Goal: Feedback & Contribution: Leave review/rating

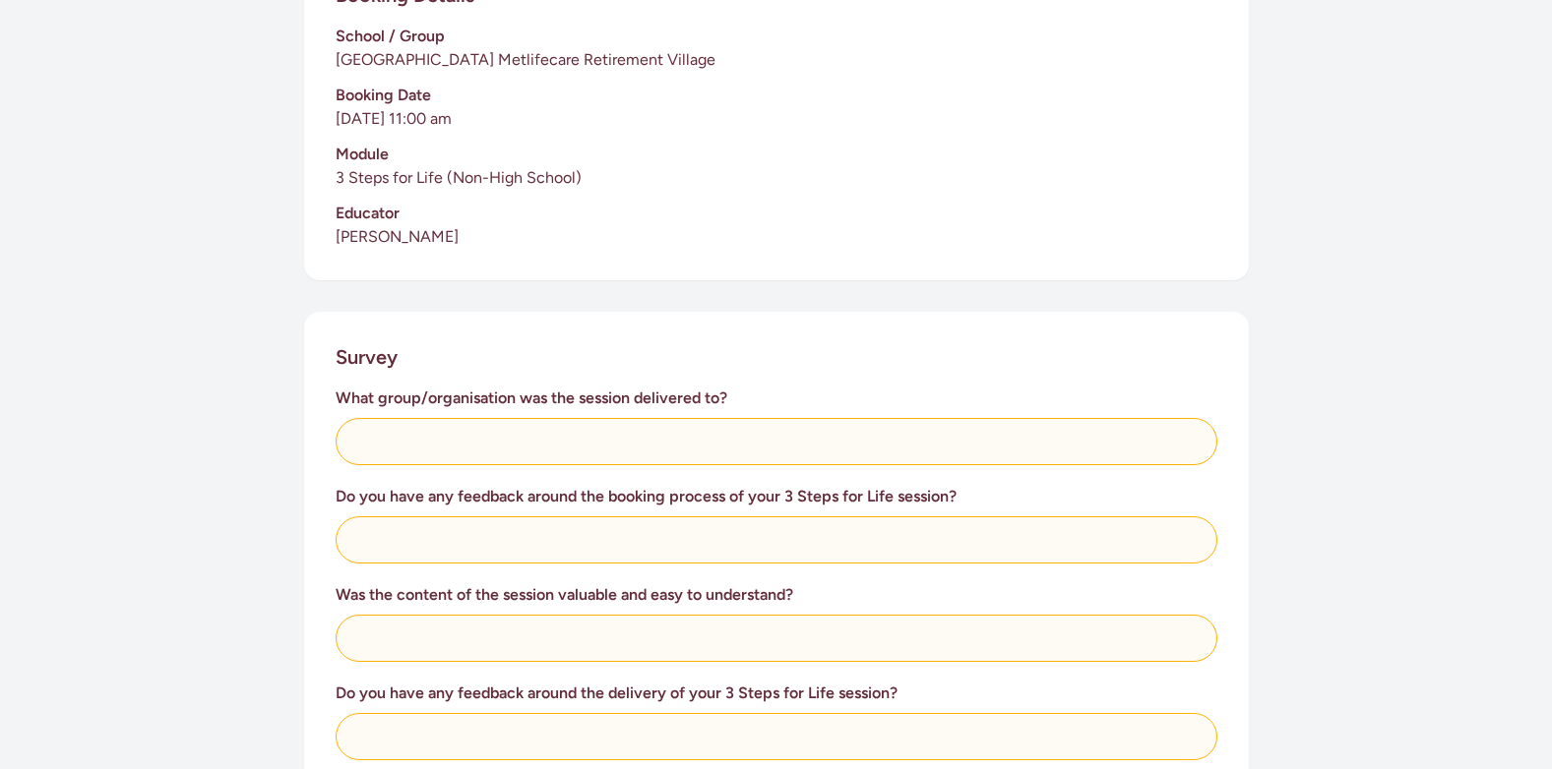
scroll to position [492, 0]
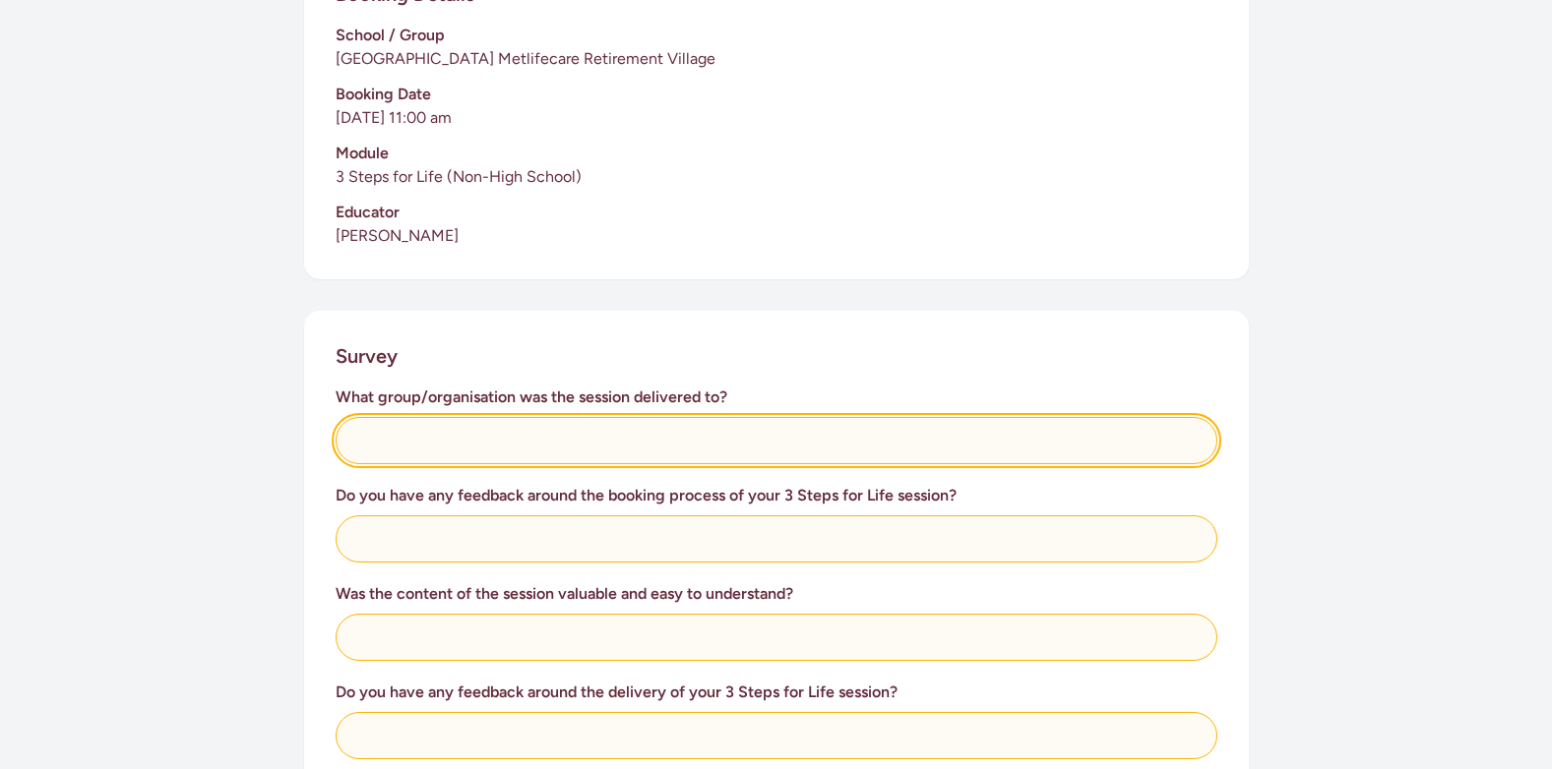
click at [532, 442] on input "text" at bounding box center [777, 440] width 882 height 47
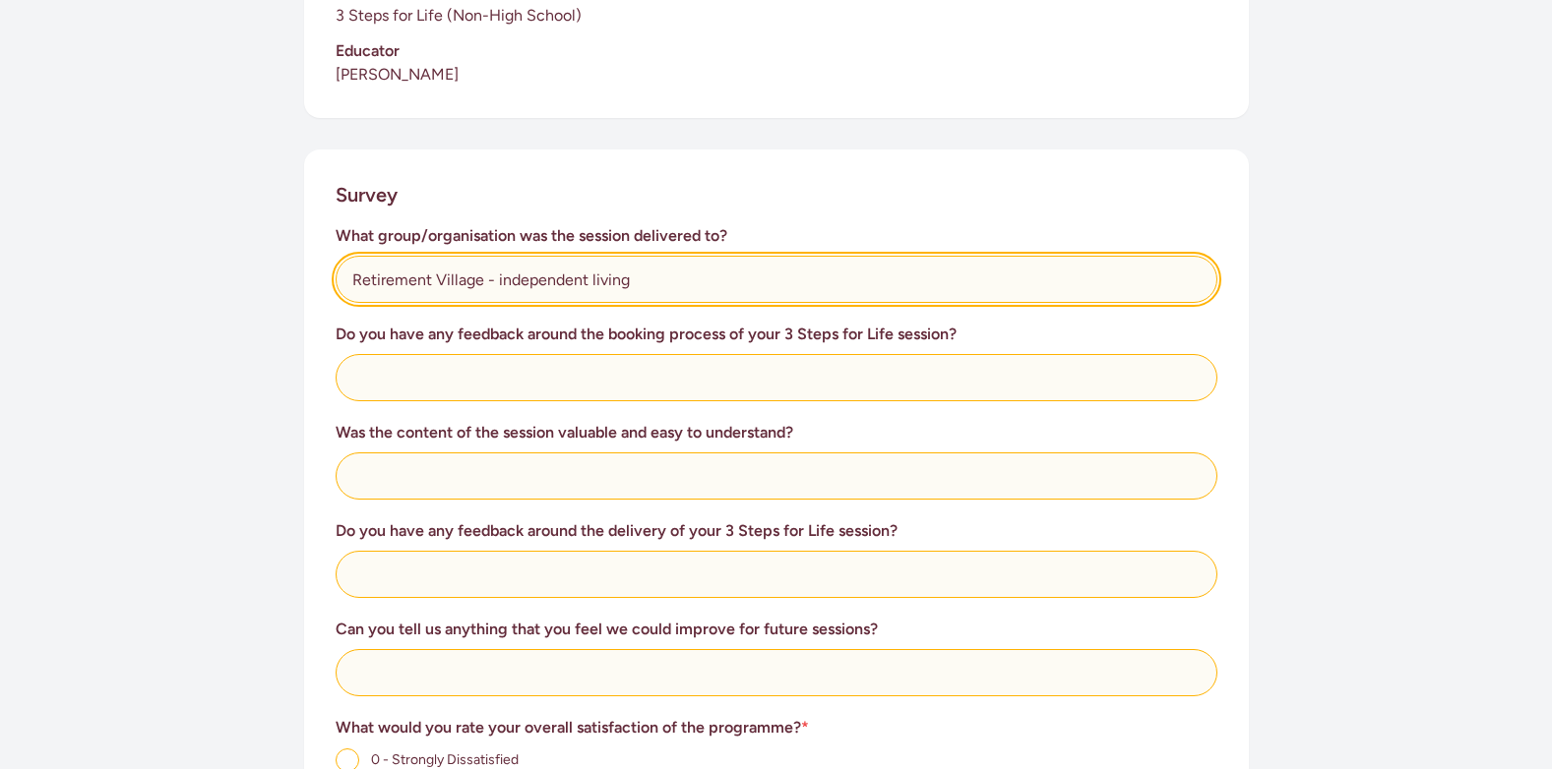
scroll to position [689, 0]
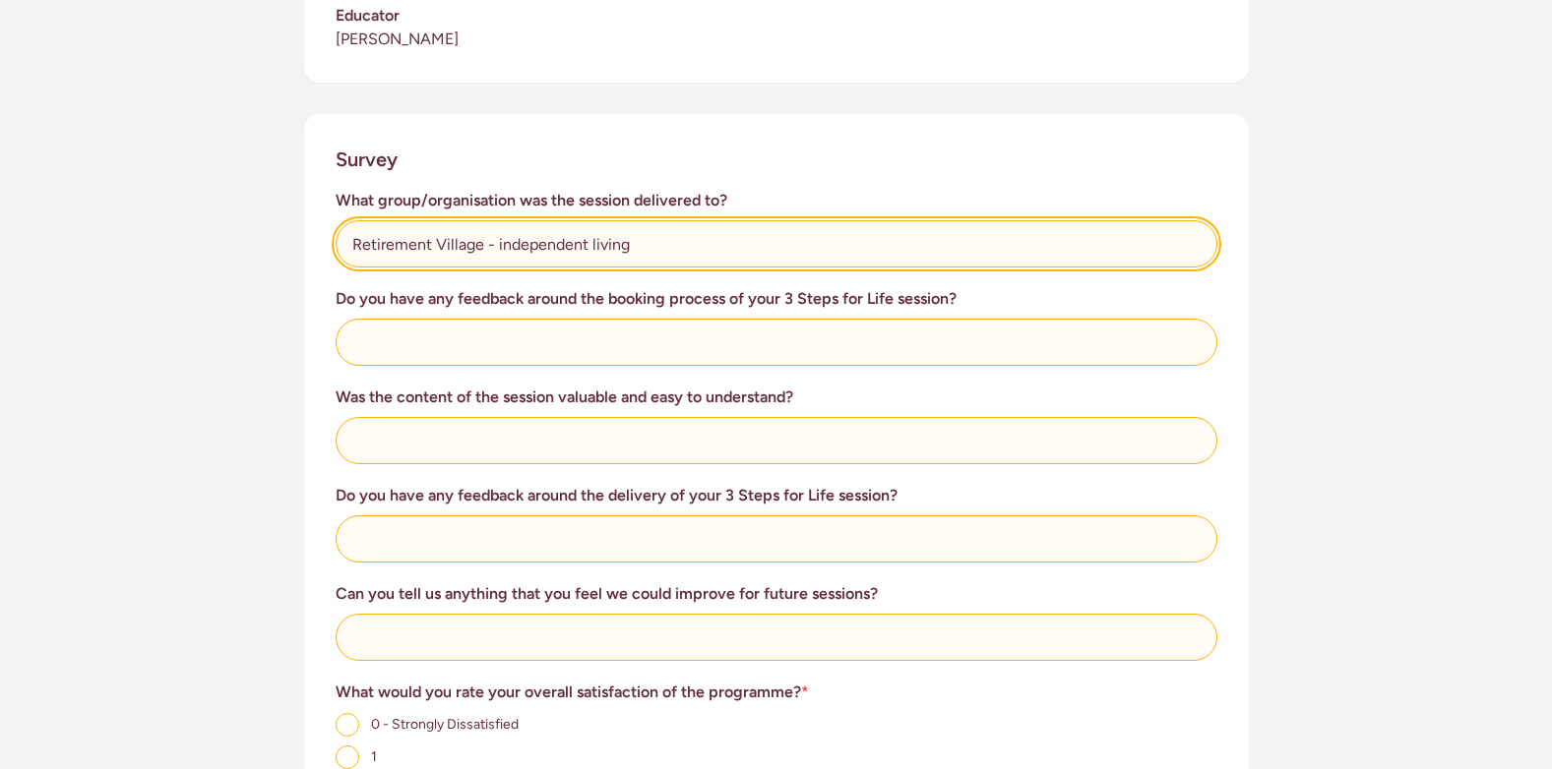
type input "Retirement Village - independent living"
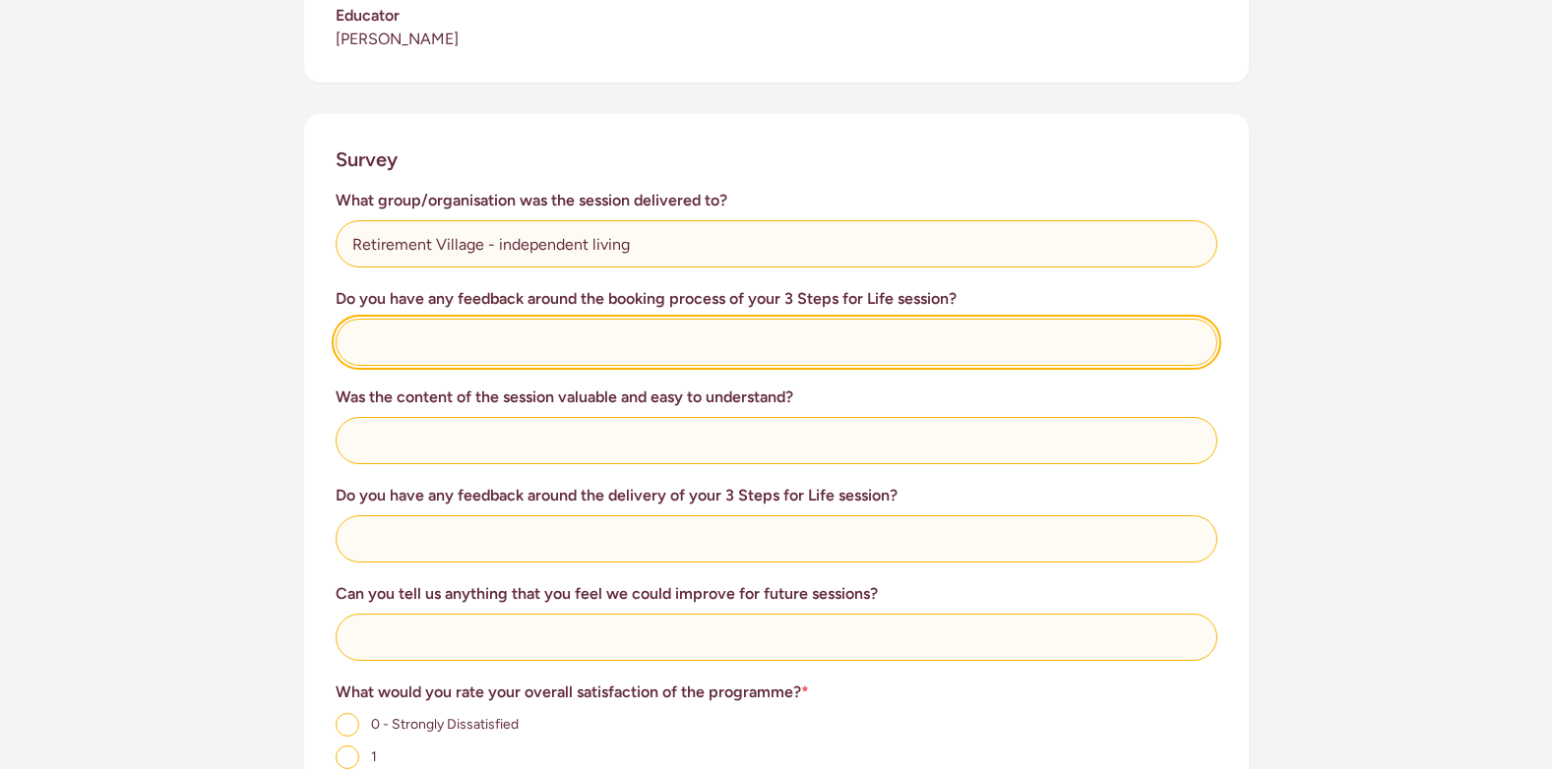
click at [411, 335] on input "text" at bounding box center [777, 342] width 882 height 47
type input "The booking process went very smoothly"
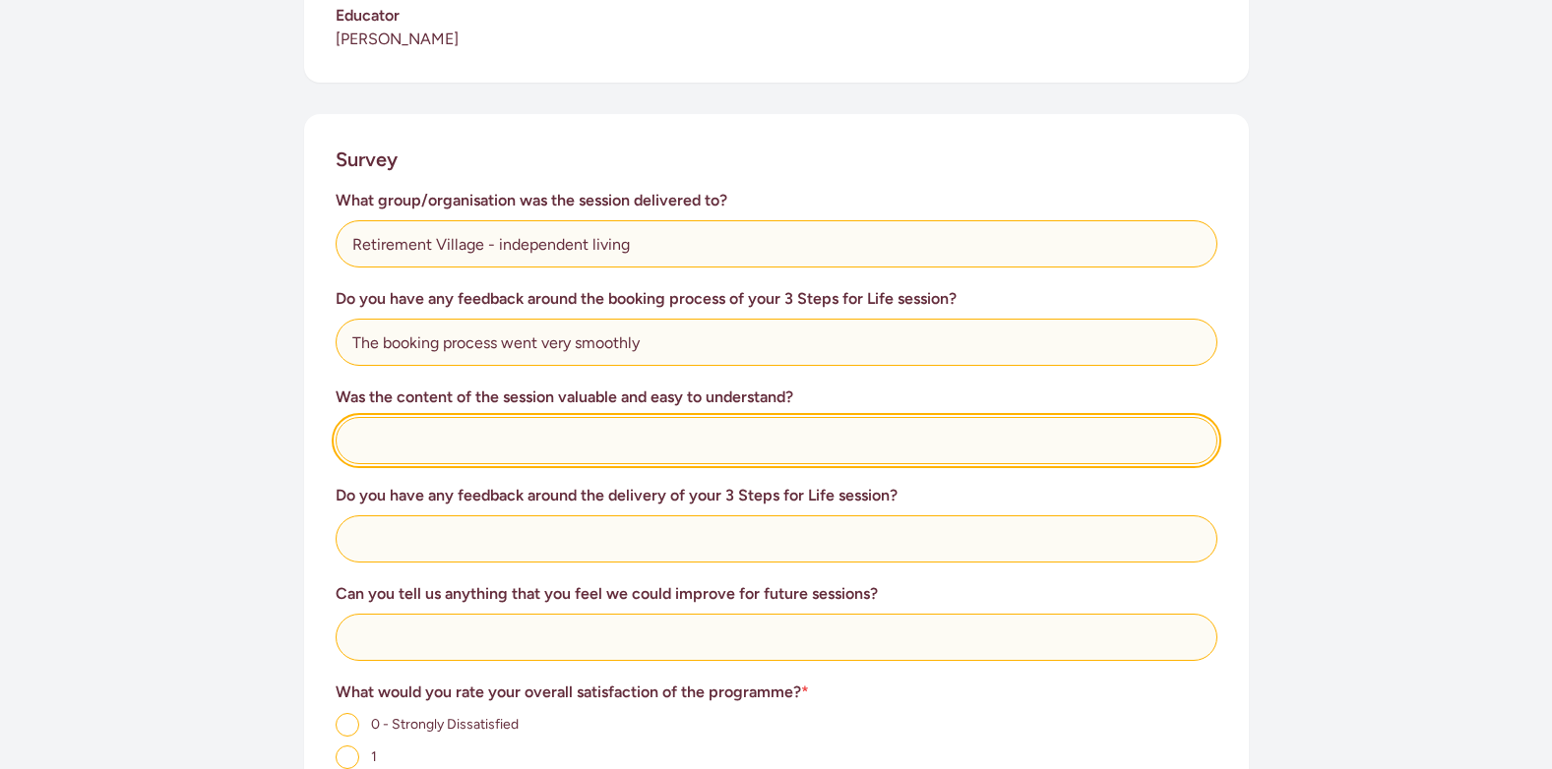
click at [412, 443] on input "text" at bounding box center [777, 440] width 882 height 47
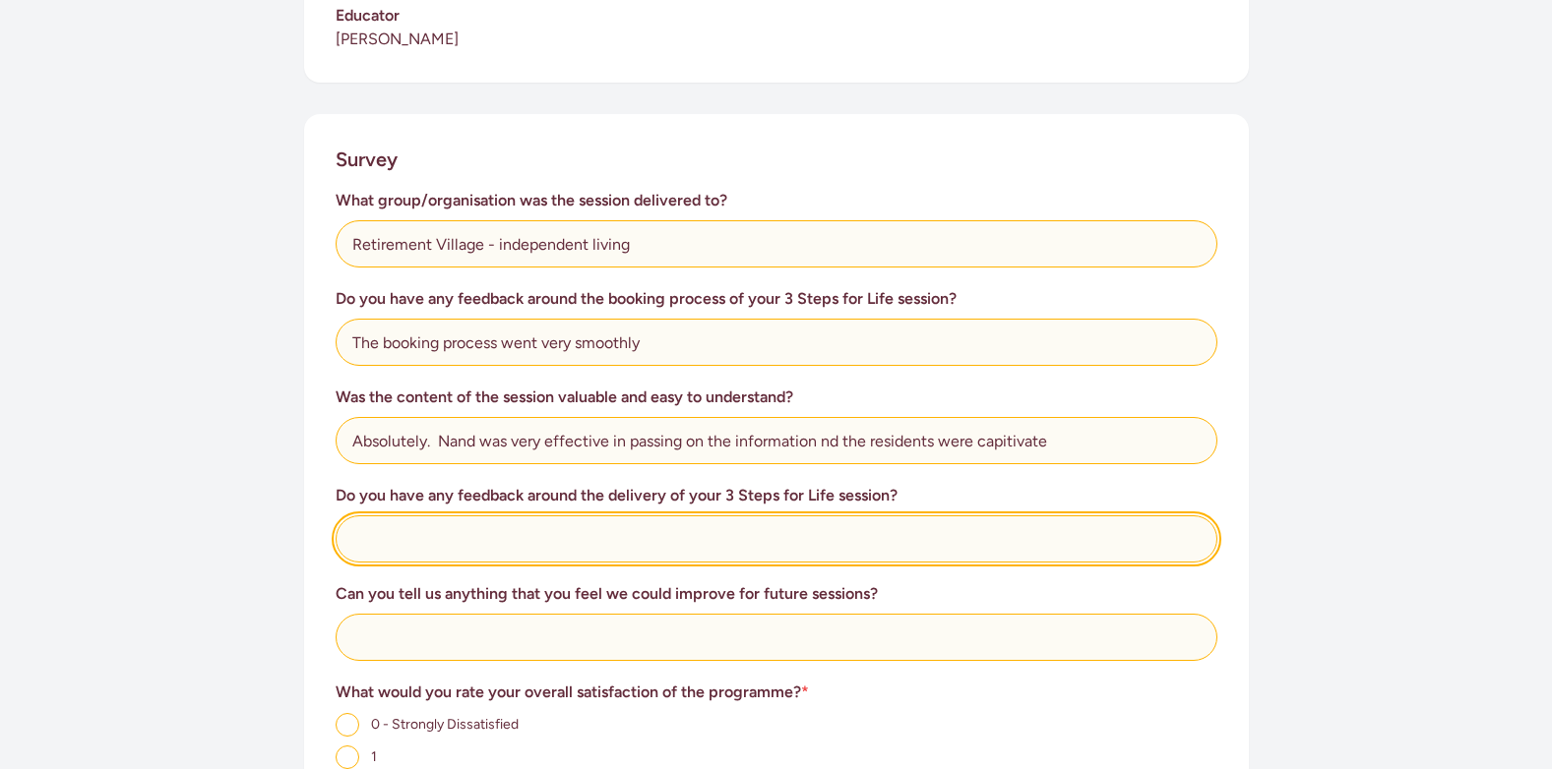
drag, startPoint x: 834, startPoint y: 439, endPoint x: 1018, endPoint y: 525, distance: 203.3
click at [1018, 525] on input "text" at bounding box center [777, 539] width 882 height 47
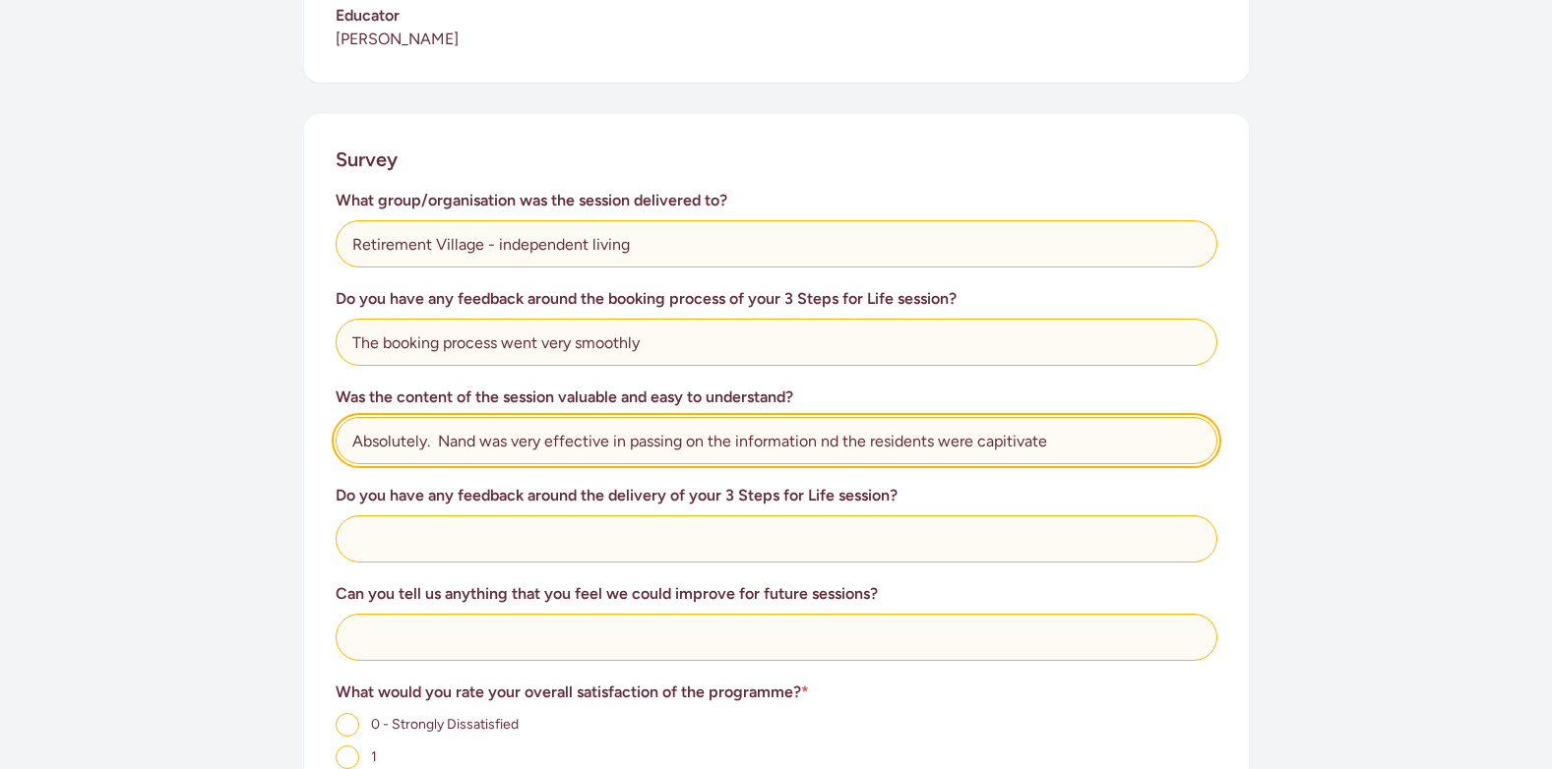
click at [821, 438] on input "Absolutely. Nand was very effective in passing on the information nd the reside…" at bounding box center [777, 440] width 882 height 47
click at [823, 442] on input "Absolutely. Nand was very effective in passing on the information and the resid…" at bounding box center [777, 440] width 882 height 47
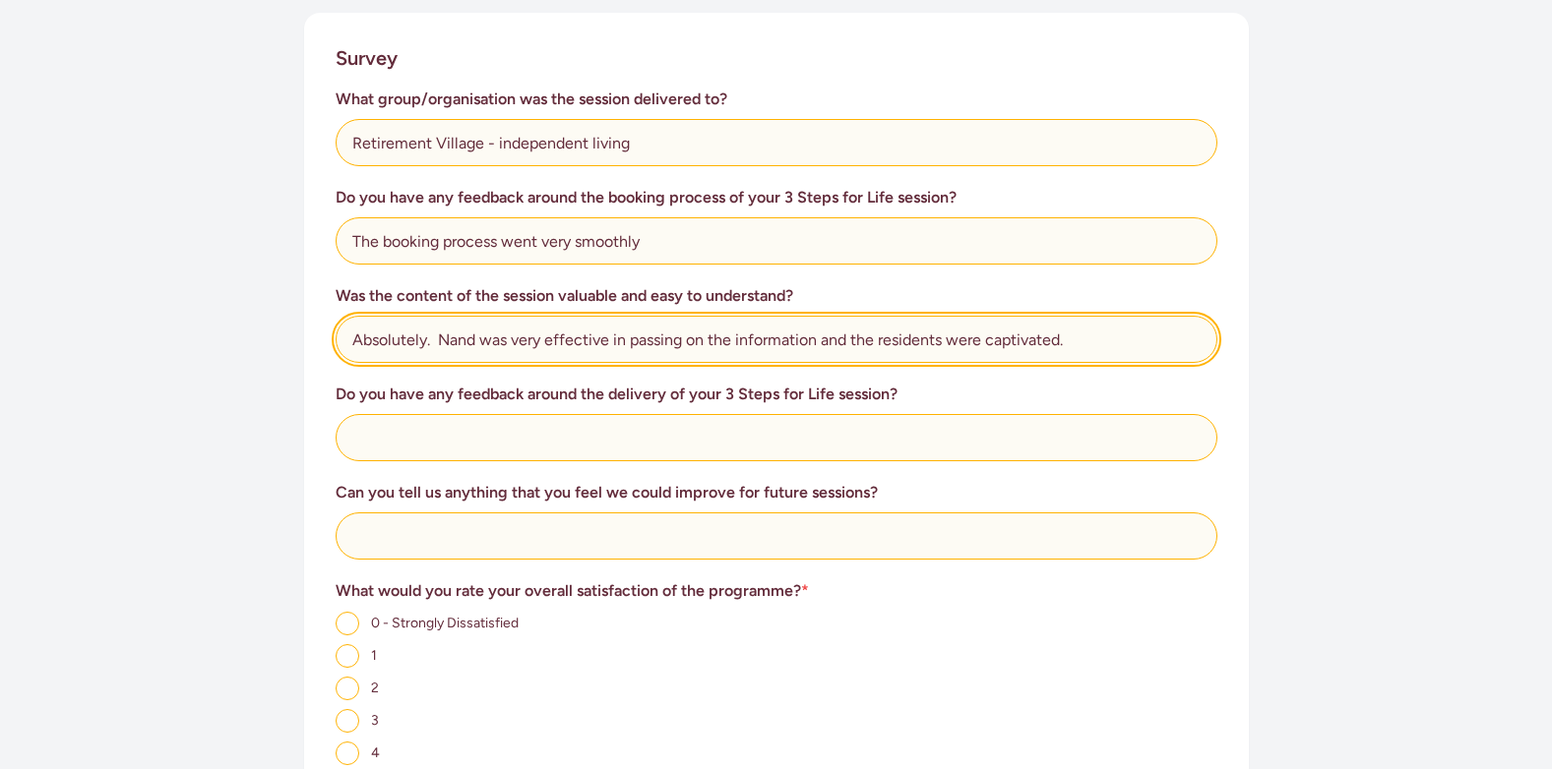
scroll to position [885, 0]
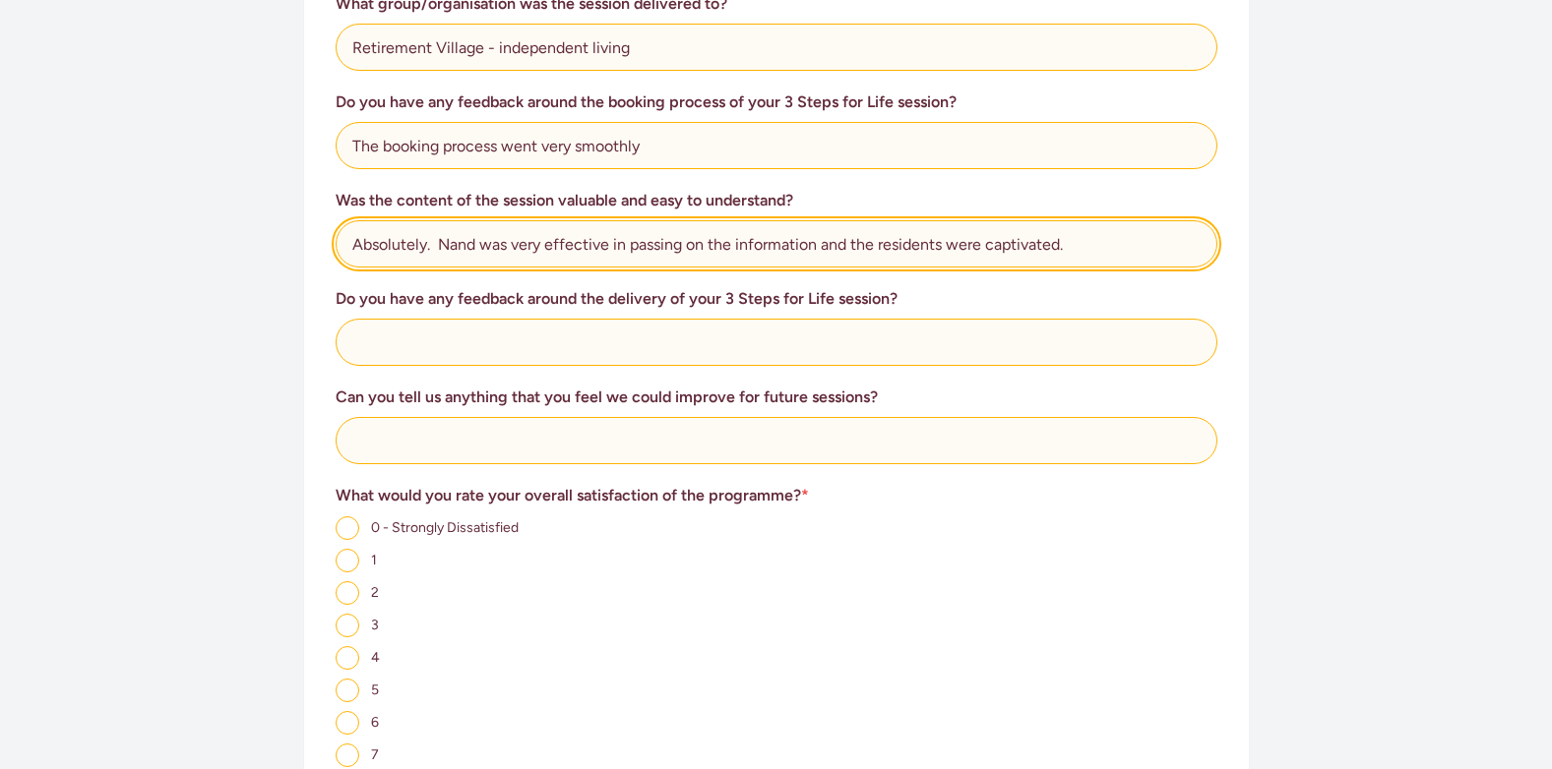
type input "Absolutely. Nand was very effective in passing on the information and the resid…"
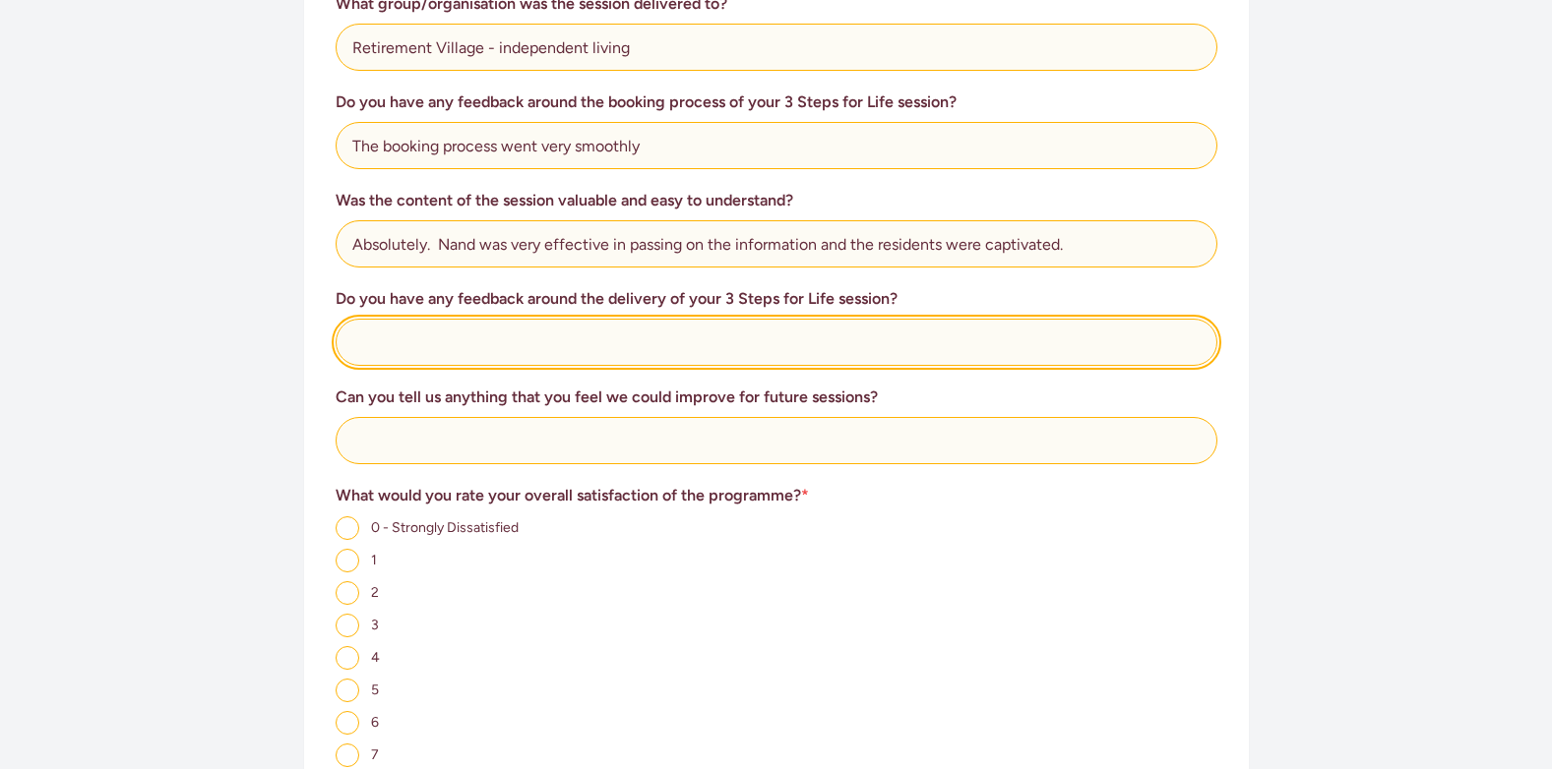
click at [409, 340] on input "text" at bounding box center [777, 342] width 882 height 47
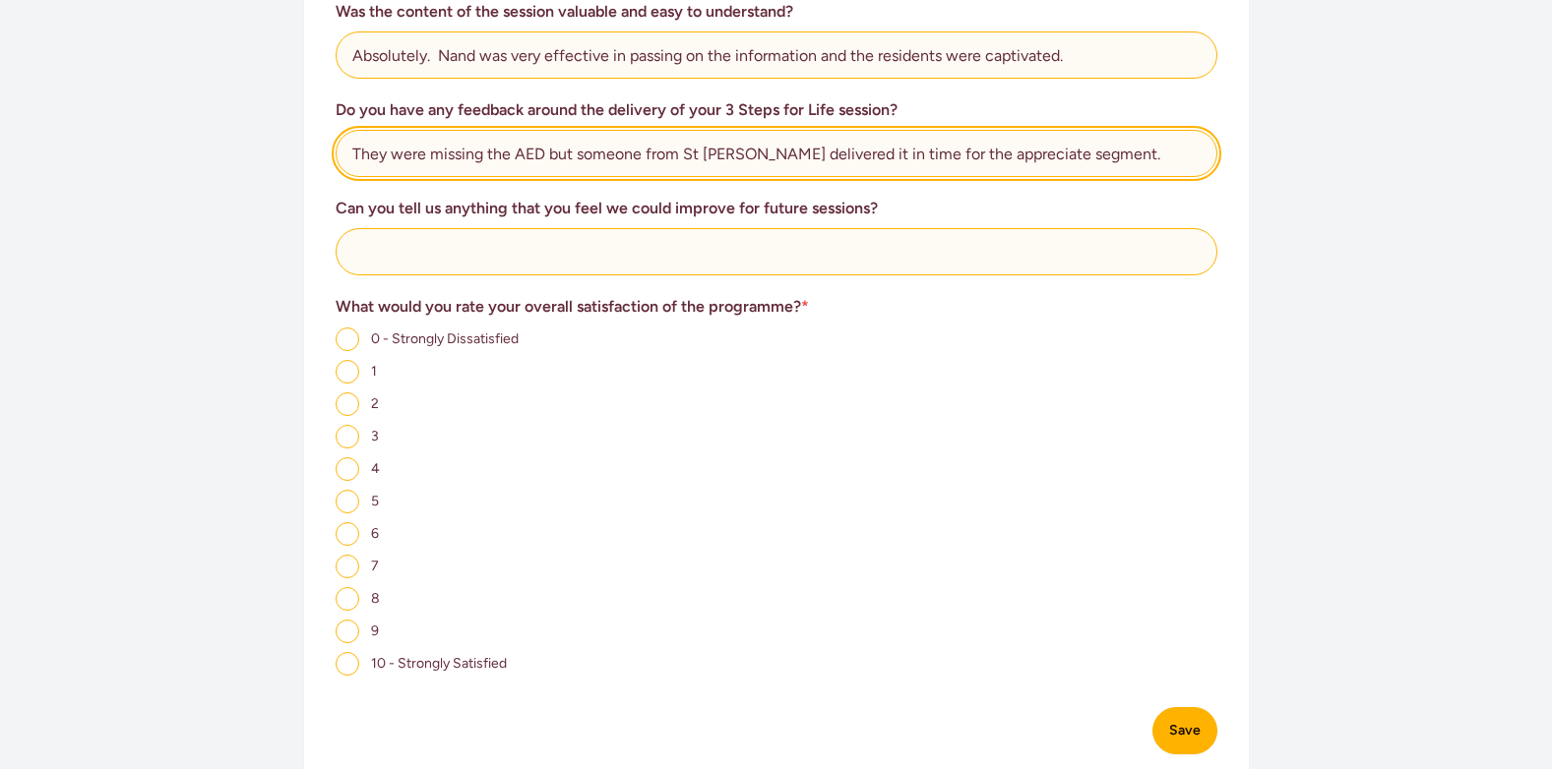
scroll to position [1082, 0]
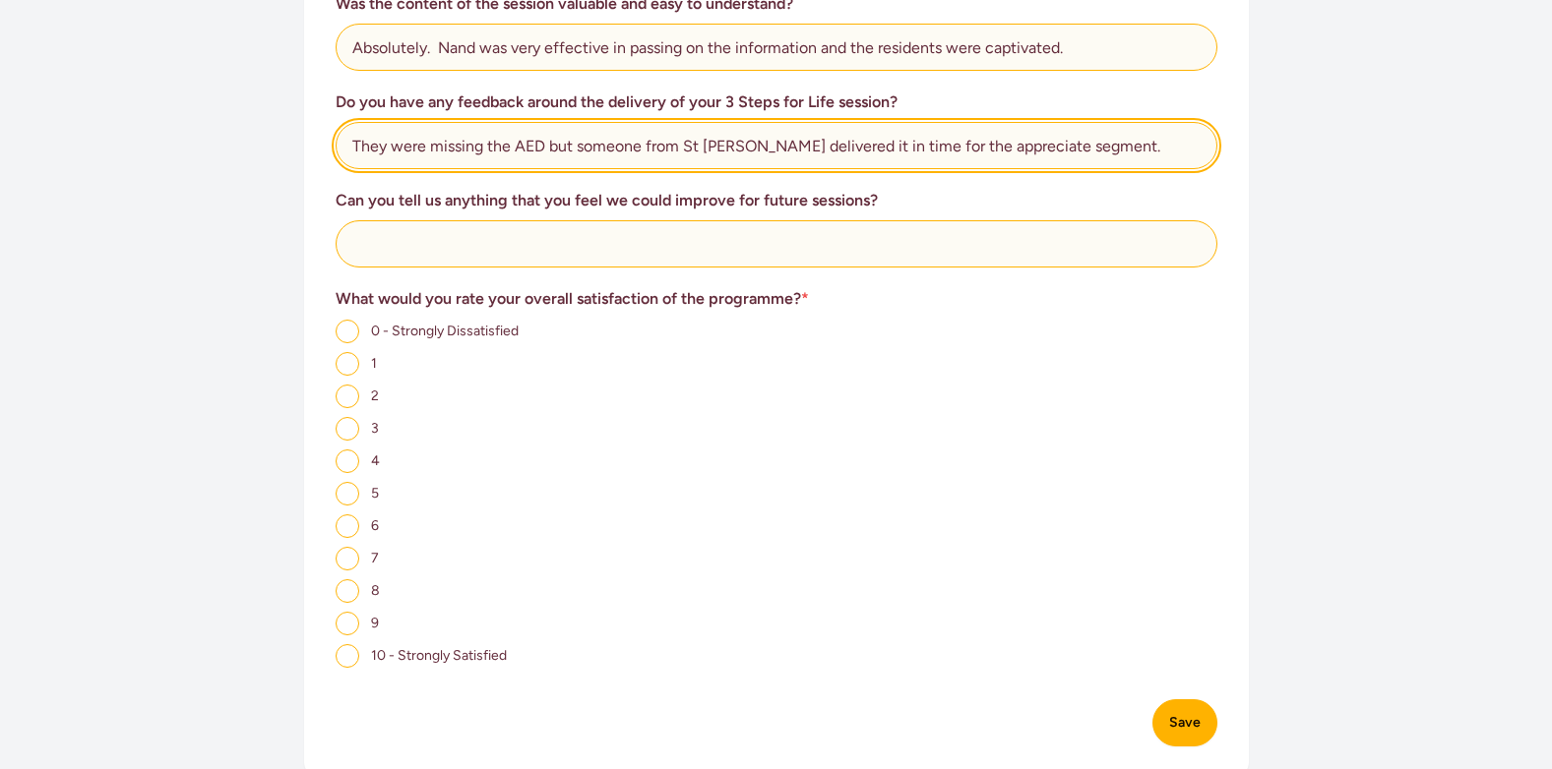
type input "They were missing the AED but someone from St [PERSON_NAME] delivered it in tim…"
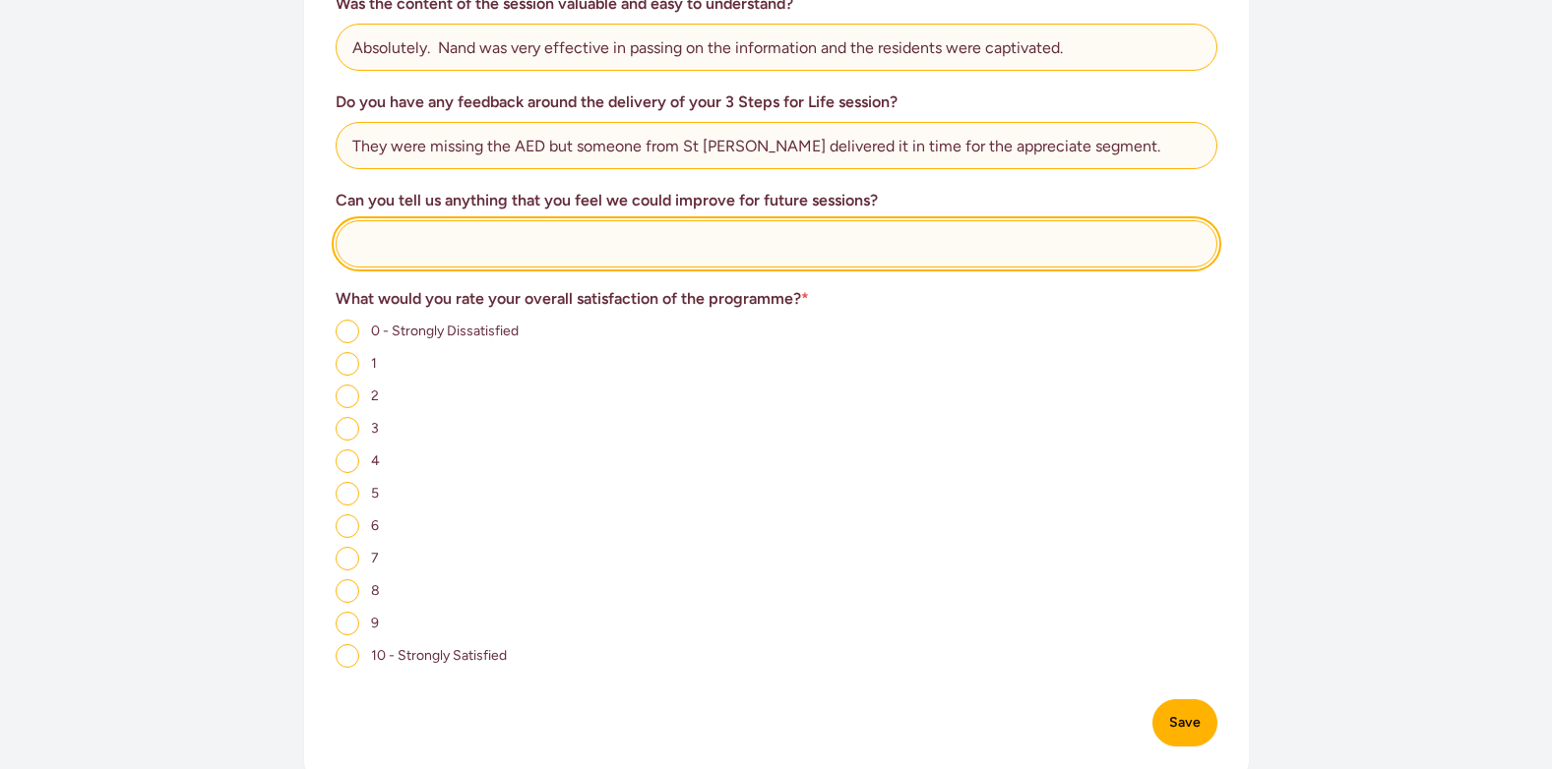
click at [396, 248] on input "text" at bounding box center [777, 243] width 882 height 47
drag, startPoint x: 454, startPoint y: 244, endPoint x: 423, endPoint y: 246, distance: 30.6
click at [423, 246] on input "Nand was very brilliant at communicating the information to our residents" at bounding box center [777, 243] width 882 height 47
click at [837, 245] on input "Nand was brilliant at communicating the information to our residents" at bounding box center [777, 243] width 882 height 47
type input "Nand was brilliant at communicating the information to our residents. No change…"
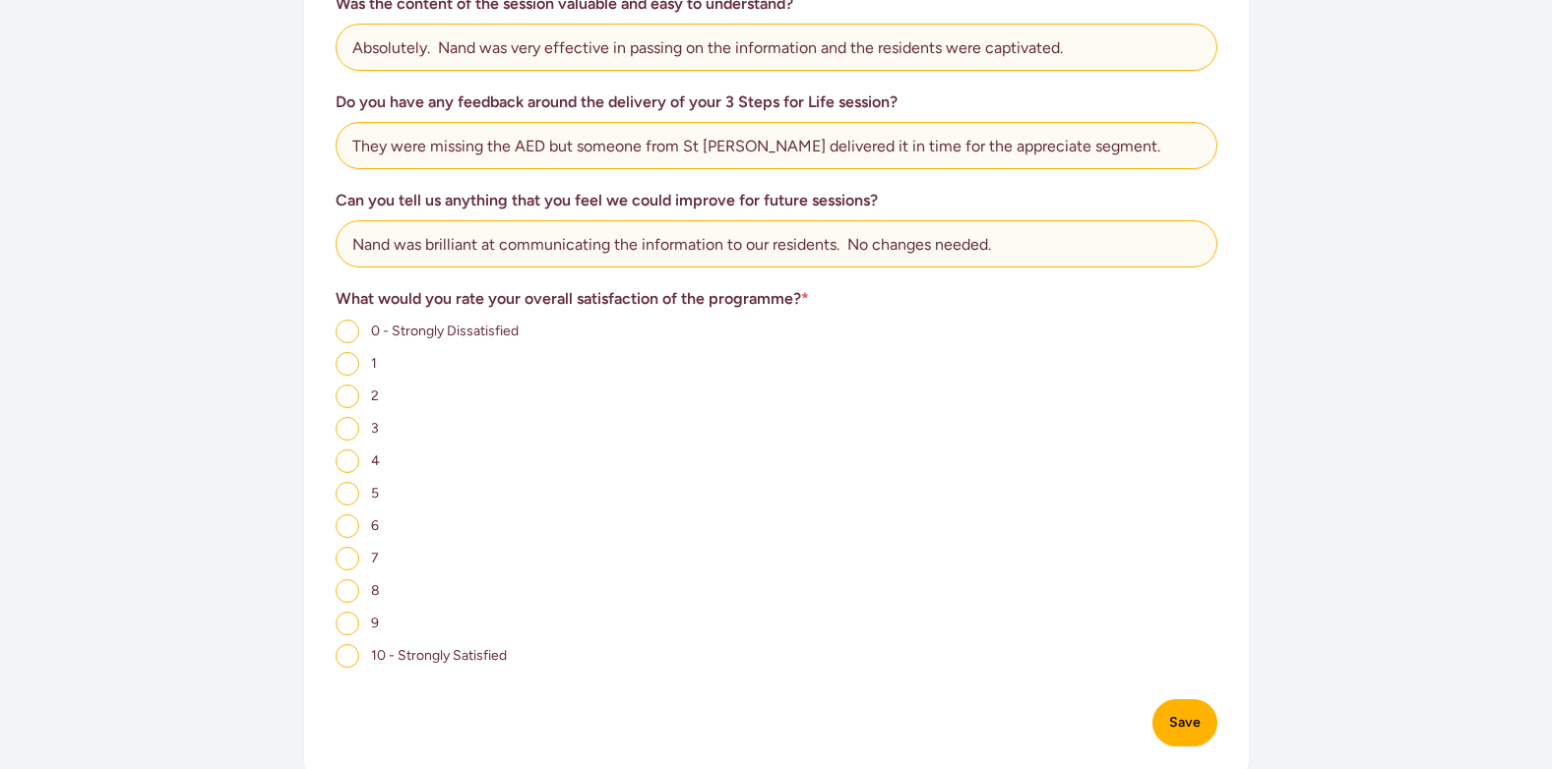
click at [352, 652] on input "10 - Strongly Satisfied" at bounding box center [348, 656] width 24 height 24
radio input "true"
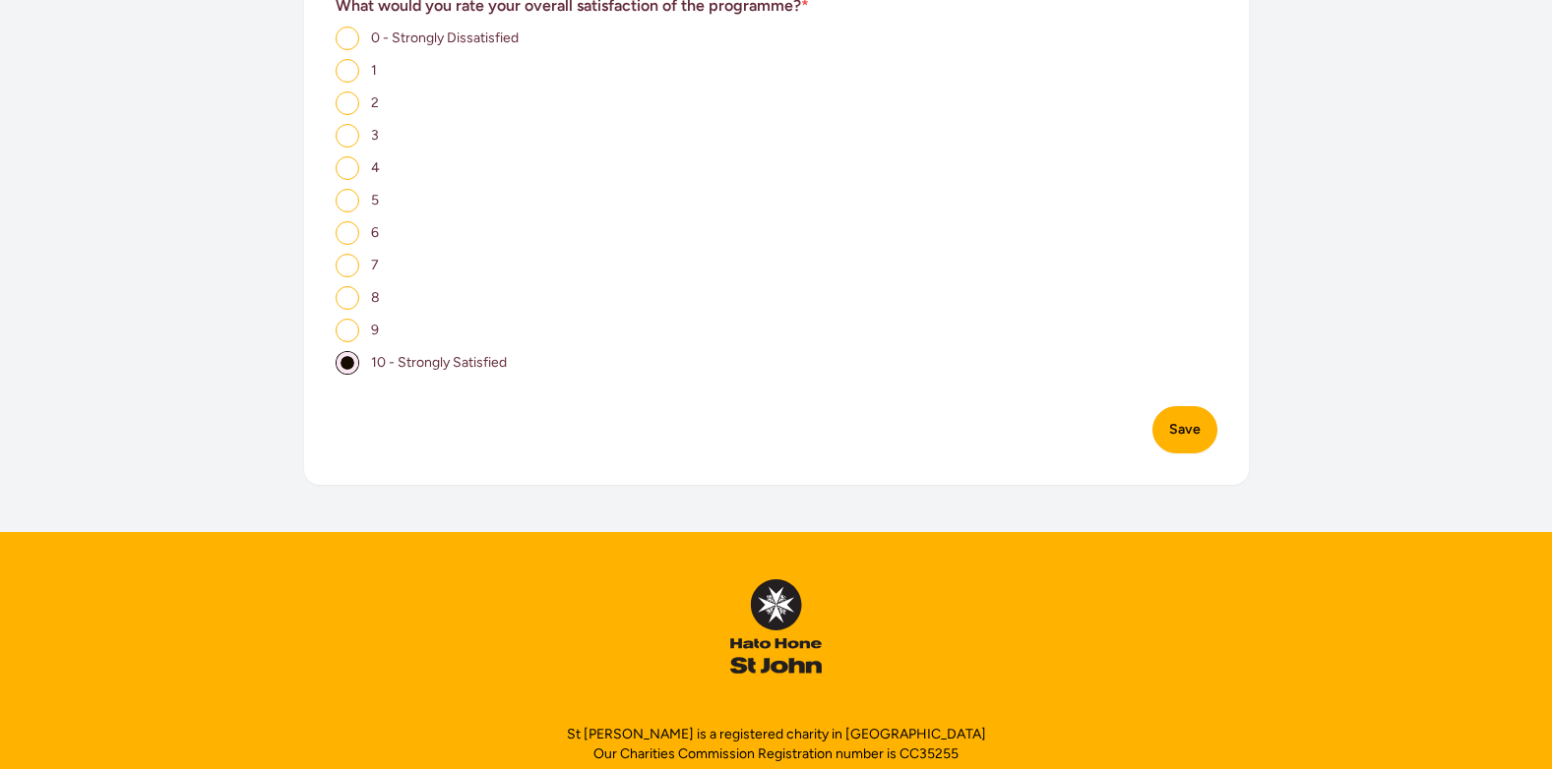
scroll to position [1476, 0]
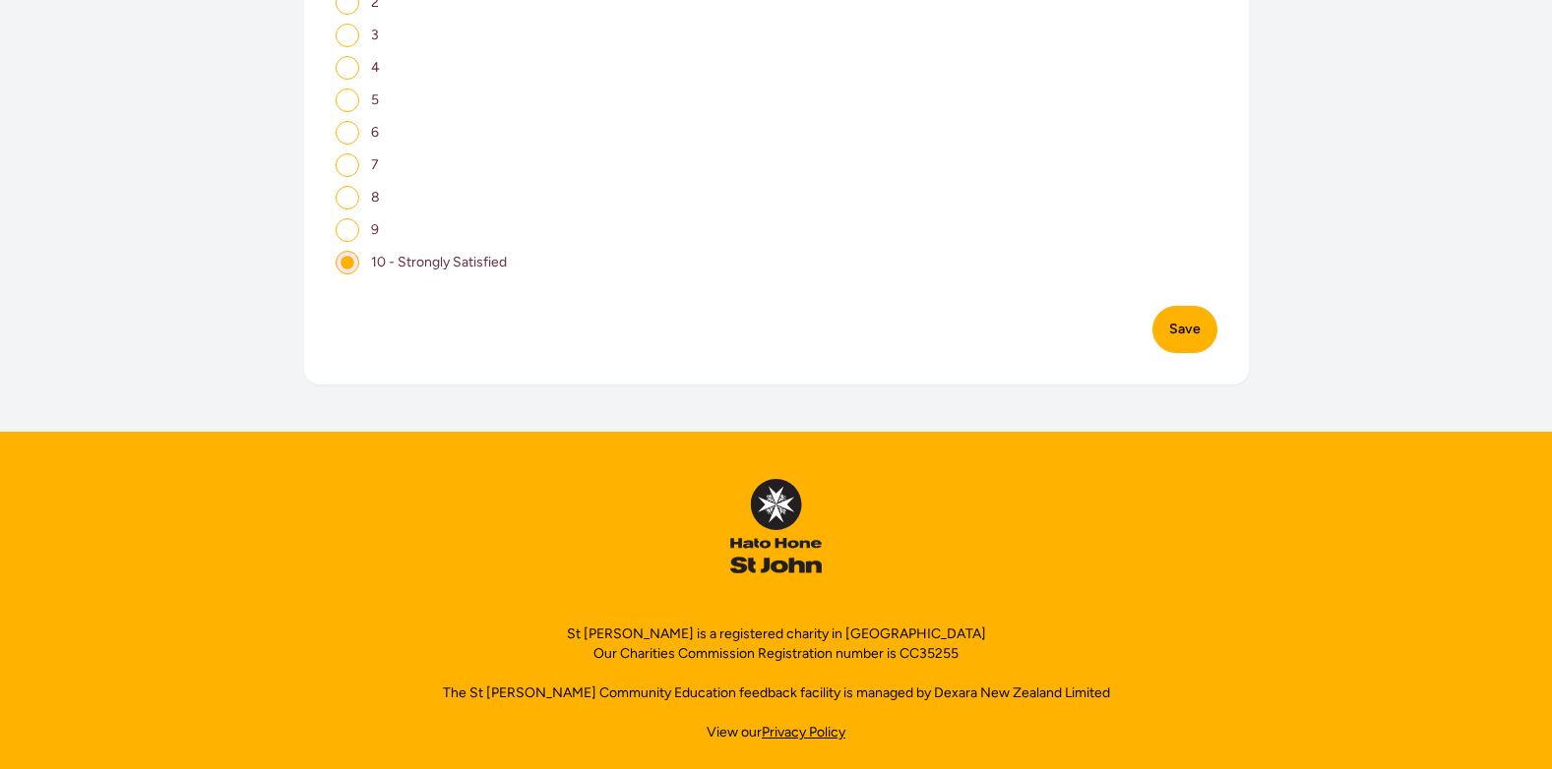
click at [1191, 336] on button "Save" at bounding box center [1184, 329] width 65 height 47
